Goal: Information Seeking & Learning: Learn about a topic

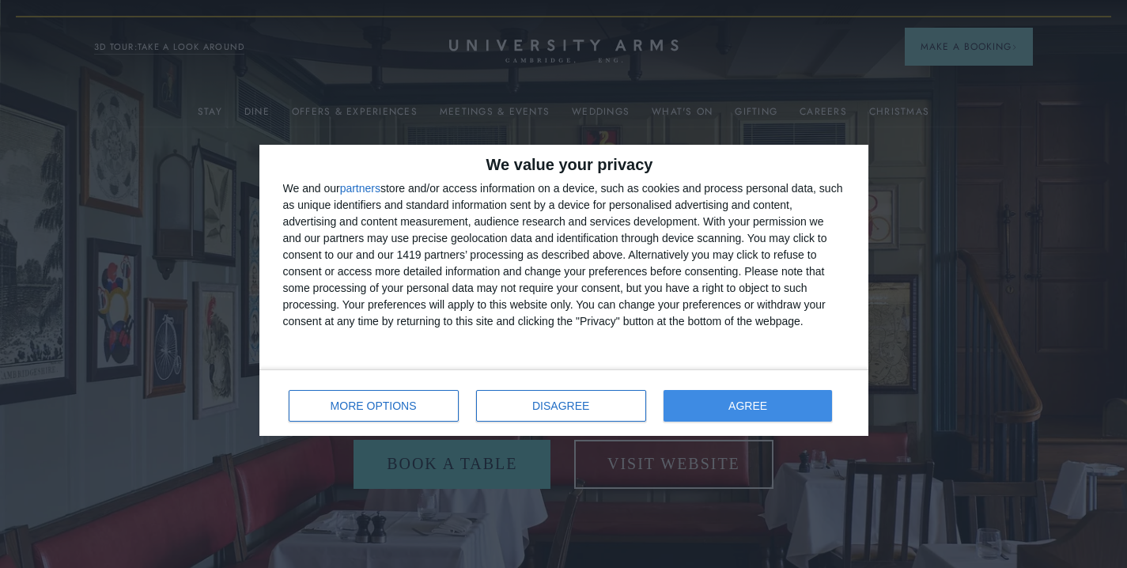
click at [700, 403] on button "AGREE" at bounding box center [747, 406] width 169 height 32
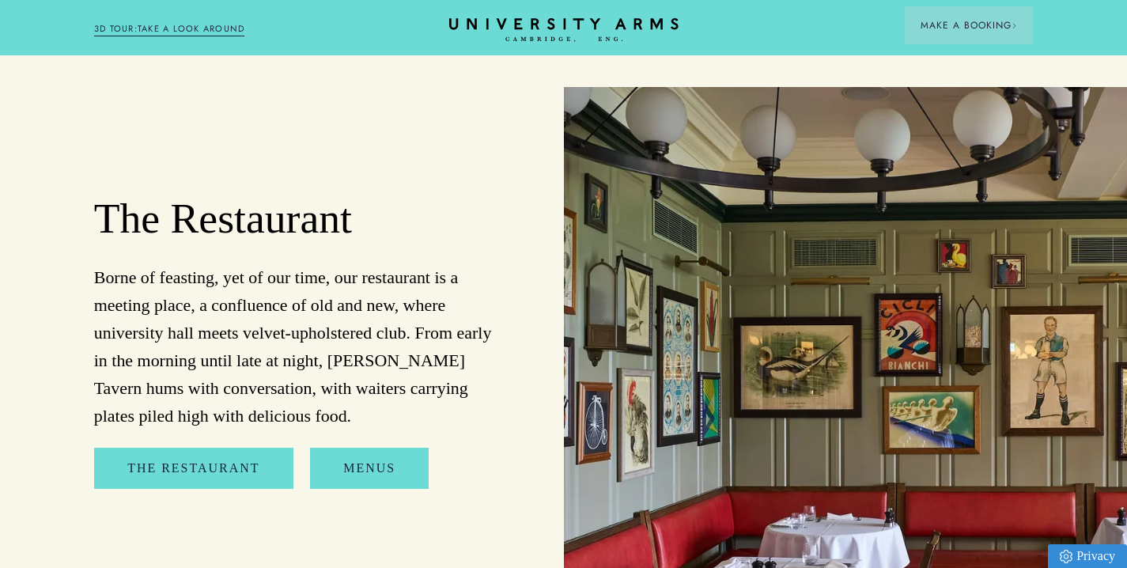
scroll to position [1576, 0]
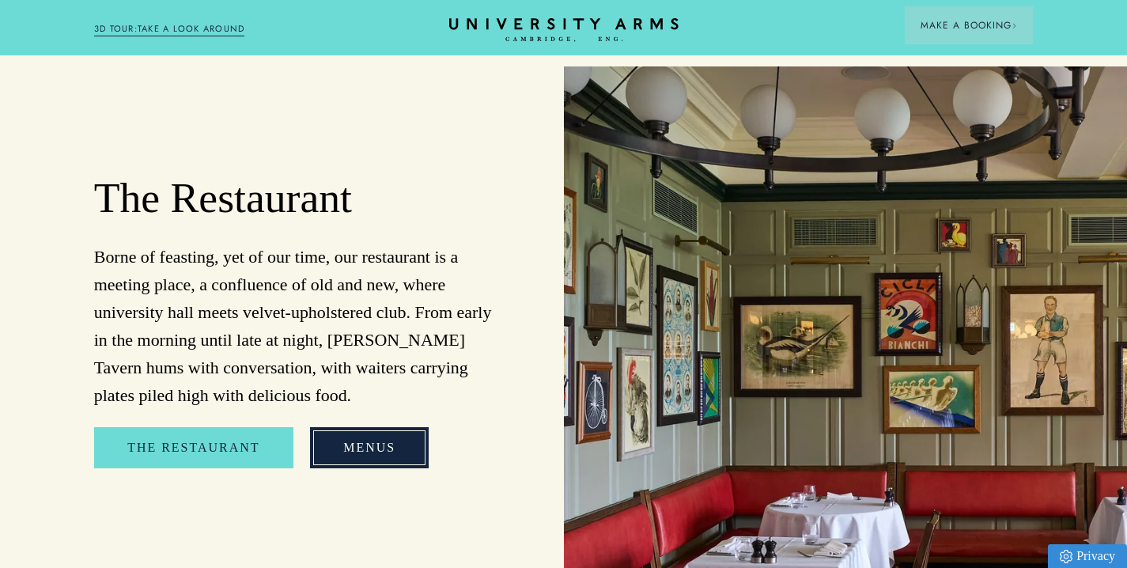
click at [402, 427] on link "Menus" at bounding box center [369, 447] width 119 height 41
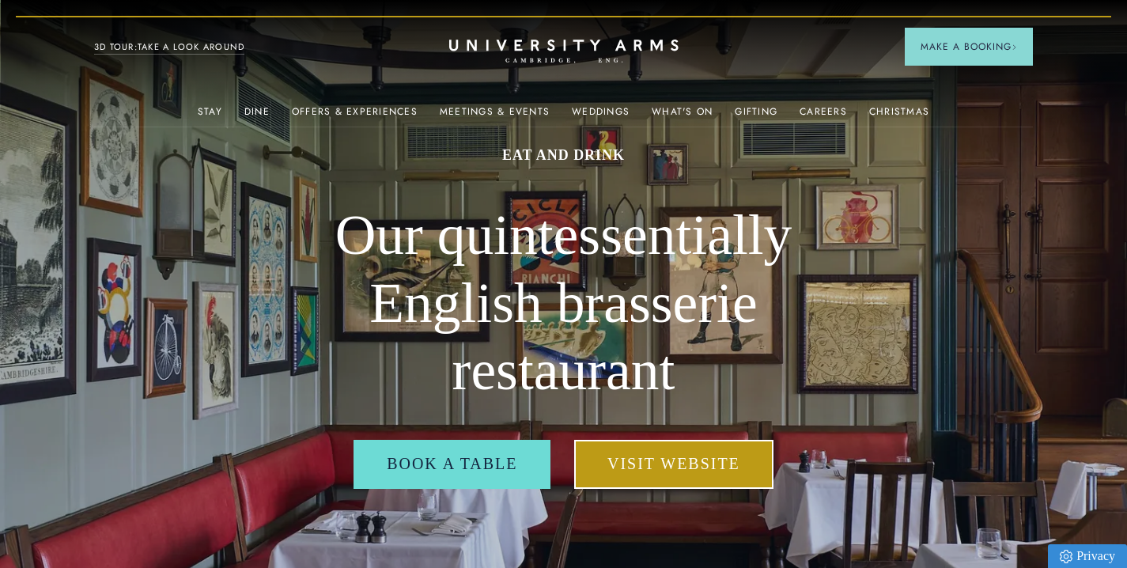
click at [662, 455] on link "Visit Website" at bounding box center [673, 464] width 199 height 49
